Goal: Task Accomplishment & Management: Use online tool/utility

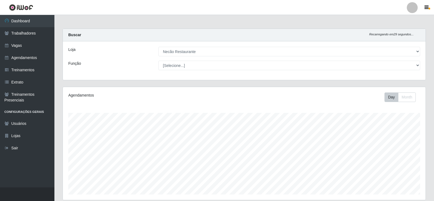
select select "334"
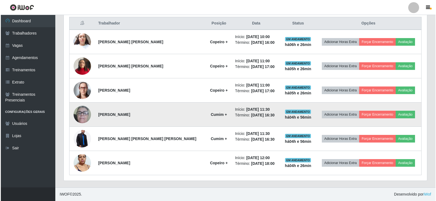
scroll to position [113, 363]
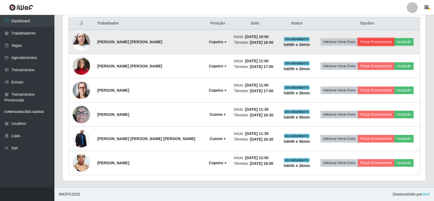
click at [379, 44] on button "Forçar Encerramento" at bounding box center [376, 42] width 37 height 8
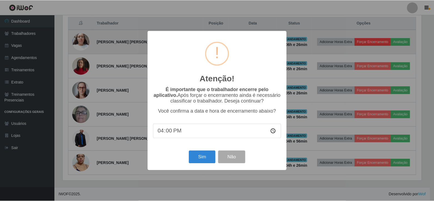
scroll to position [113, 360]
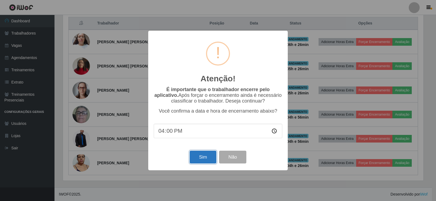
click at [197, 155] on button "Sim" at bounding box center [203, 157] width 26 height 13
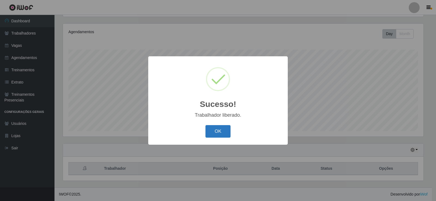
click at [215, 134] on button "OK" at bounding box center [217, 131] width 25 height 13
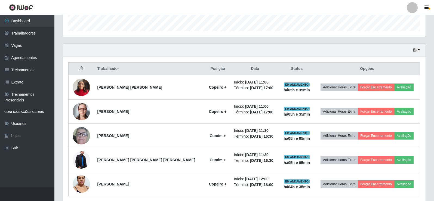
scroll to position [185, 0]
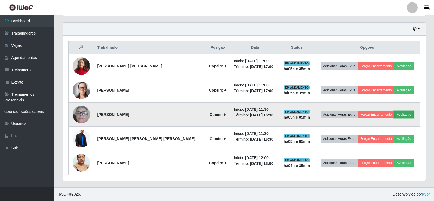
click at [400, 113] on button "Avaliação" at bounding box center [404, 115] width 19 height 8
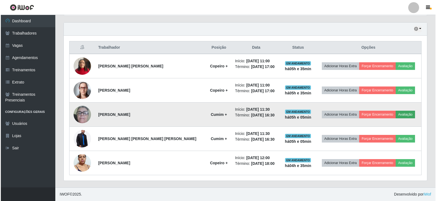
scroll to position [113, 360]
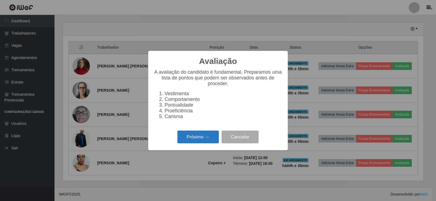
click at [191, 139] on button "Próximo →" at bounding box center [197, 137] width 41 height 13
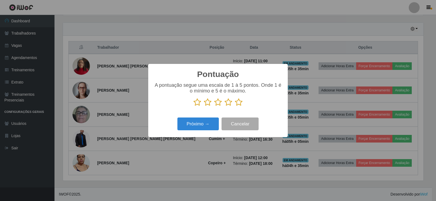
scroll to position [272293, 272045]
click at [237, 102] on icon at bounding box center [239, 102] width 8 height 8
click at [235, 107] on input "radio" at bounding box center [235, 107] width 0 height 0
click at [207, 124] on button "Próximo →" at bounding box center [197, 124] width 41 height 13
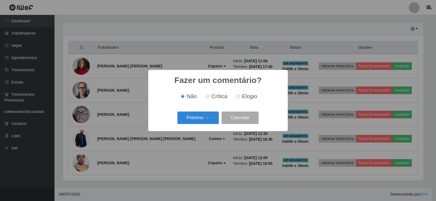
click at [207, 124] on button "Próximo →" at bounding box center [197, 118] width 41 height 13
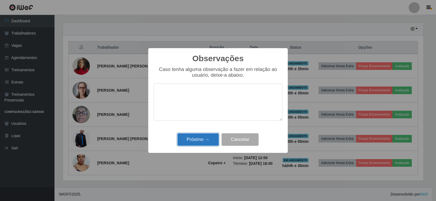
click at [208, 136] on button "Próximo →" at bounding box center [197, 139] width 41 height 13
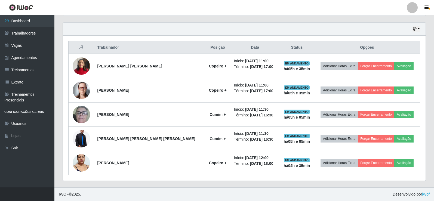
scroll to position [113, 363]
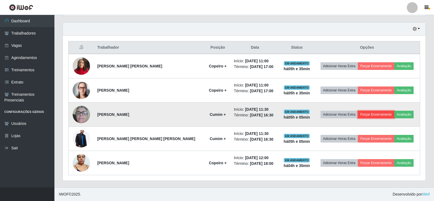
click at [374, 116] on button "Forçar Encerramento" at bounding box center [376, 115] width 37 height 8
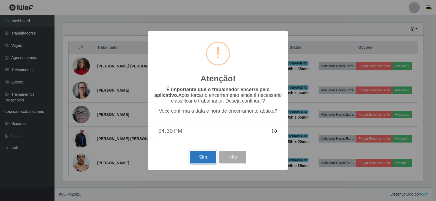
click at [202, 154] on button "Sim" at bounding box center [203, 157] width 26 height 13
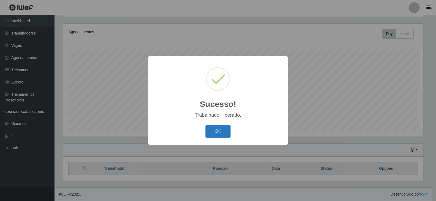
click at [222, 134] on button "OK" at bounding box center [217, 131] width 25 height 13
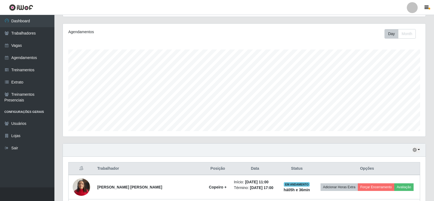
scroll to position [160, 0]
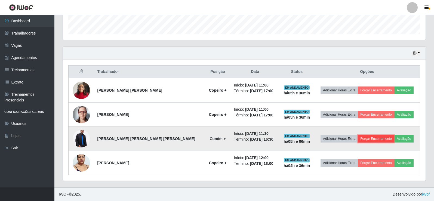
click at [369, 139] on button "Forçar Encerramento" at bounding box center [376, 139] width 37 height 8
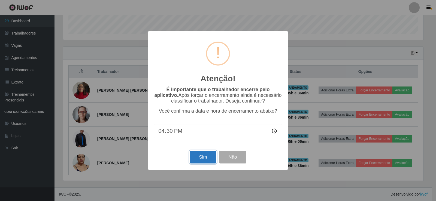
click at [194, 159] on button "Sim" at bounding box center [203, 157] width 26 height 13
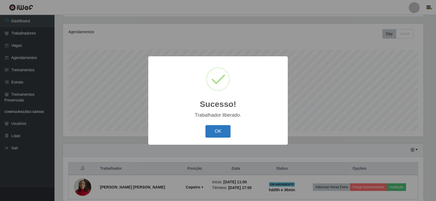
click at [218, 129] on button "OK" at bounding box center [217, 131] width 25 height 13
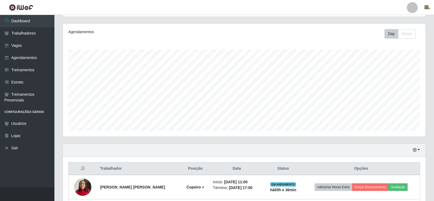
scroll to position [136, 0]
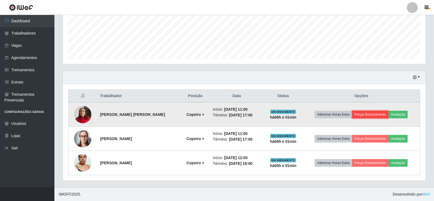
click at [373, 113] on button "Forçar Encerramento" at bounding box center [370, 115] width 37 height 8
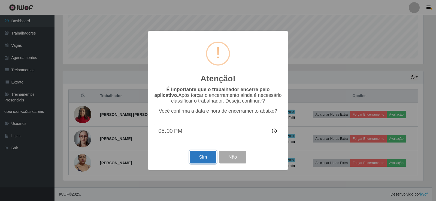
click at [196, 159] on button "Sim" at bounding box center [203, 157] width 26 height 13
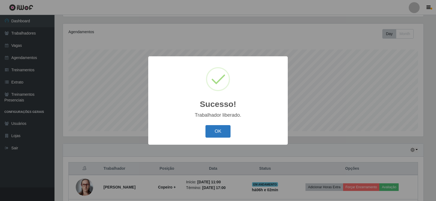
click at [221, 133] on button "OK" at bounding box center [217, 131] width 25 height 13
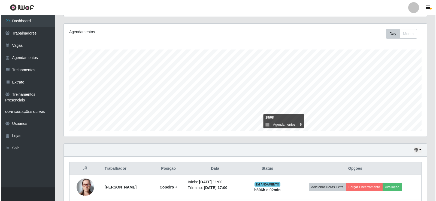
scroll to position [112, 0]
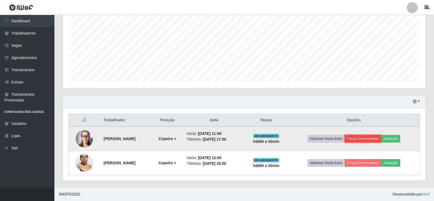
click at [367, 141] on button "Forçar Encerramento" at bounding box center [363, 139] width 37 height 8
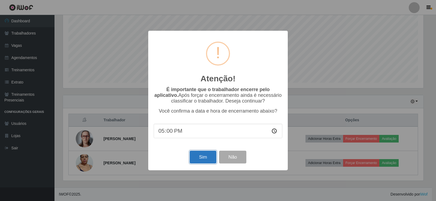
click at [196, 159] on button "Sim" at bounding box center [203, 157] width 26 height 13
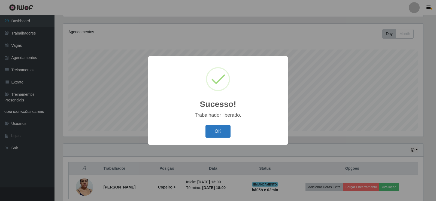
click at [223, 128] on button "OK" at bounding box center [217, 131] width 25 height 13
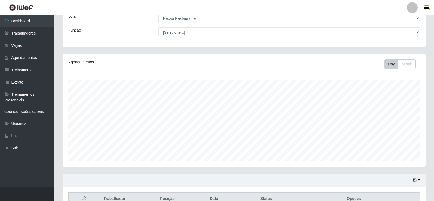
scroll to position [0, 0]
